Goal: Task Accomplishment & Management: Use online tool/utility

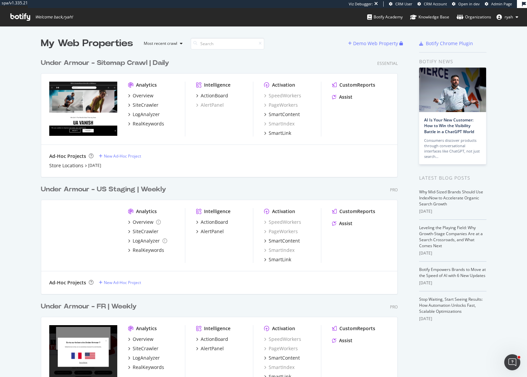
scroll to position [377, 527]
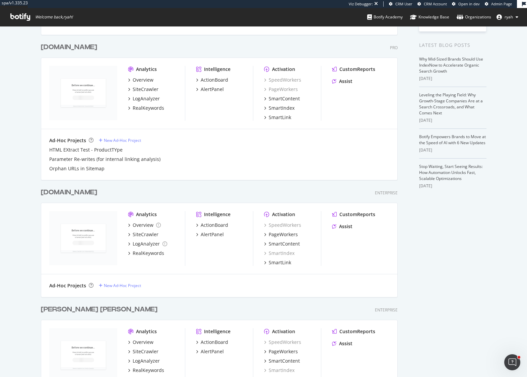
scroll to position [181, 0]
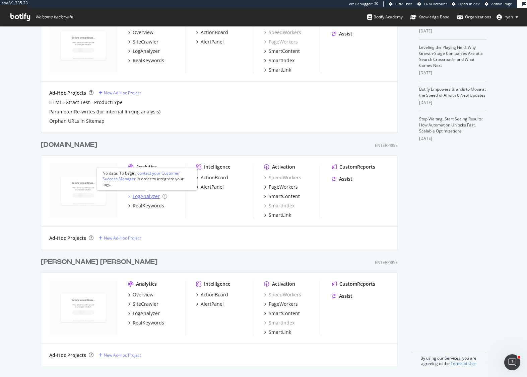
click at [147, 198] on div "LogAnalyzer" at bounding box center [146, 196] width 27 height 7
